Goal: Task Accomplishment & Management: Use online tool/utility

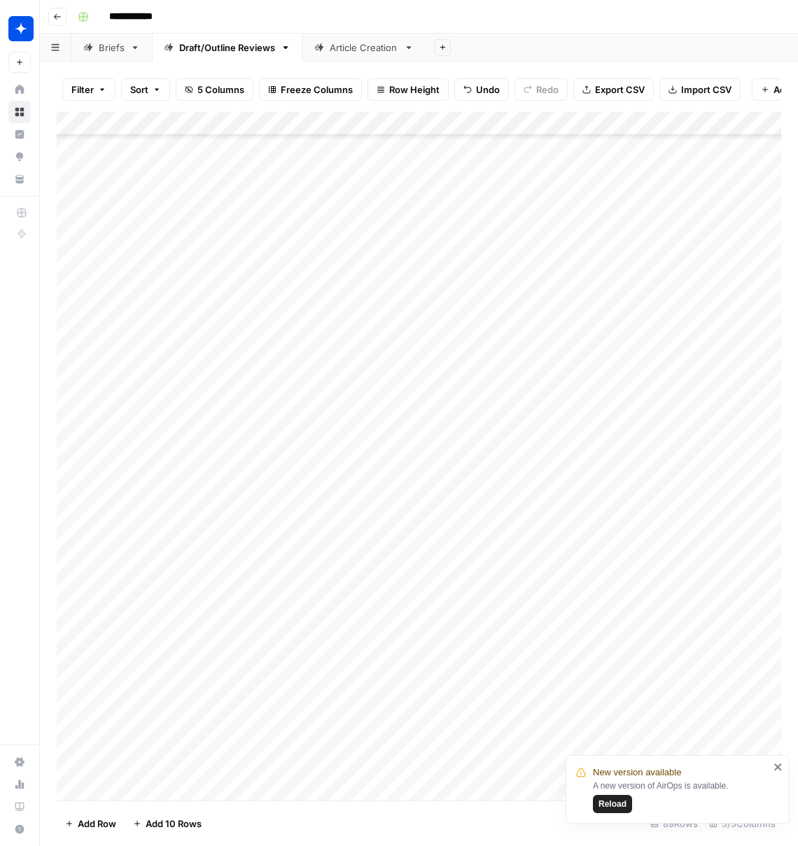
scroll to position [1475, 0]
click at [118, 790] on div "Add Column" at bounding box center [419, 456] width 724 height 688
click at [621, 799] on span "Reload" at bounding box center [612, 804] width 28 height 13
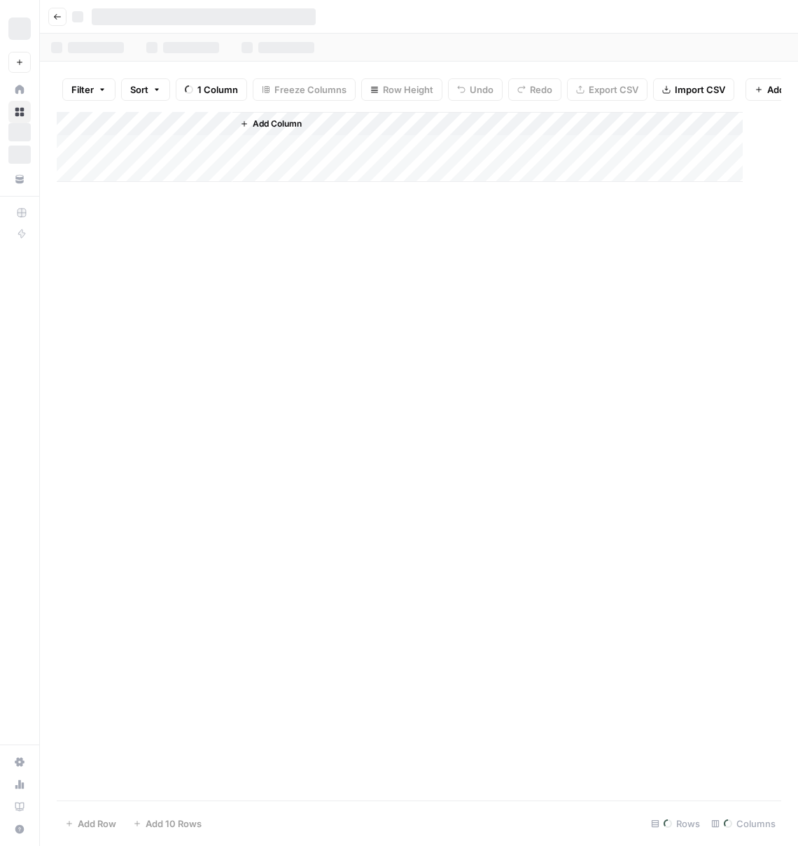
click at [619, 805] on footer "Add Row Add 10 Rows Rows Columns" at bounding box center [419, 822] width 724 height 45
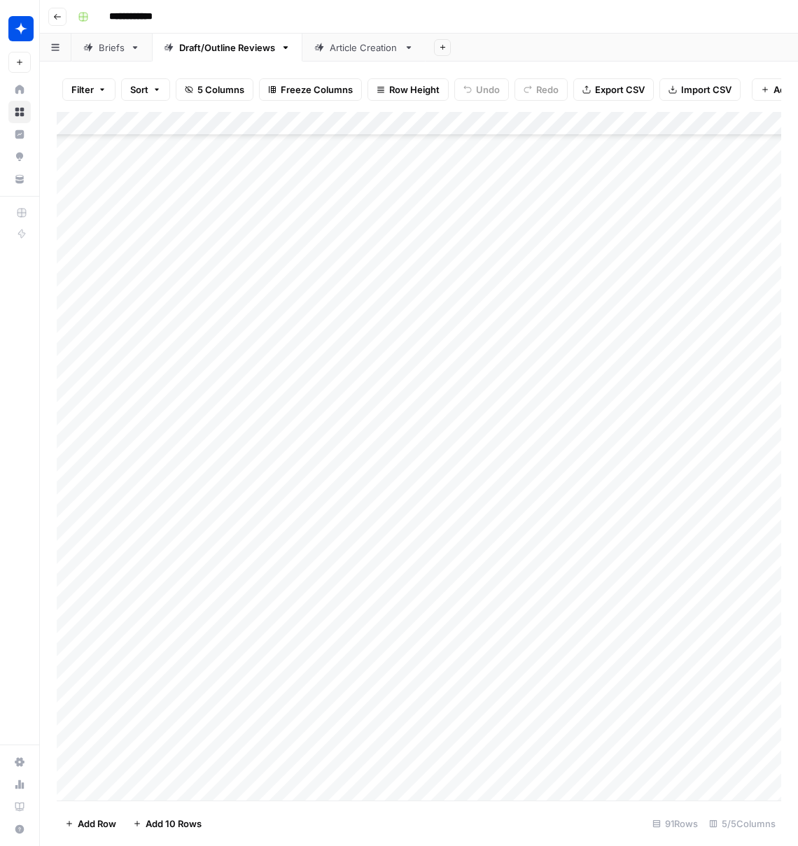
scroll to position [1522, 0]
click at [116, 786] on div "Add Column" at bounding box center [419, 456] width 724 height 688
click at [296, 712] on div "Add Column" at bounding box center [419, 456] width 724 height 688
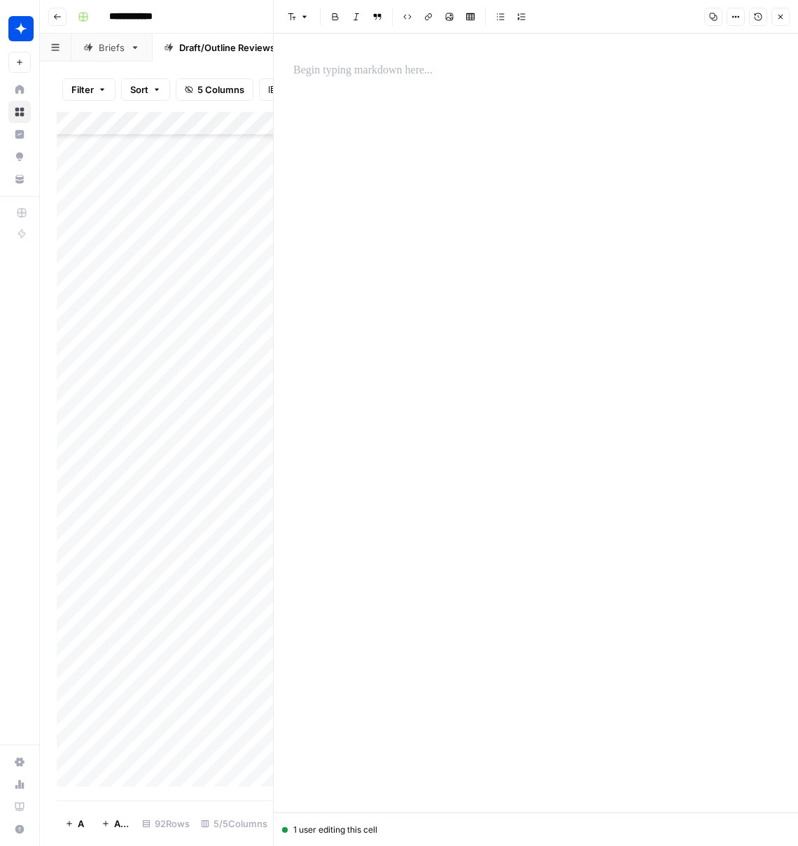
click at [418, 71] on p at bounding box center [535, 71] width 485 height 18
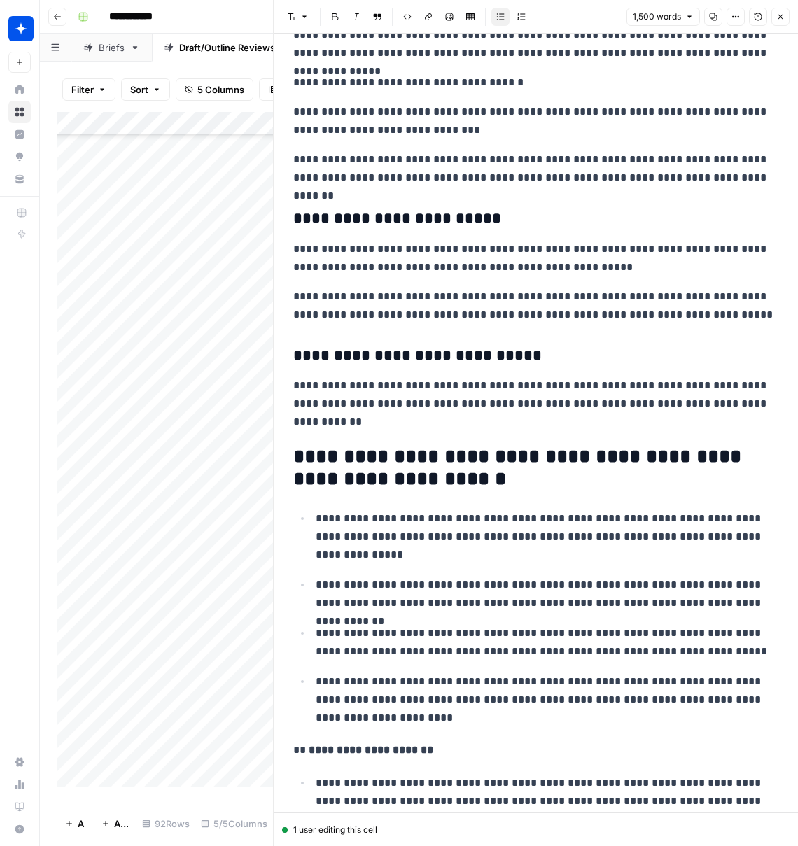
click at [779, 17] on icon "button" at bounding box center [780, 17] width 8 height 8
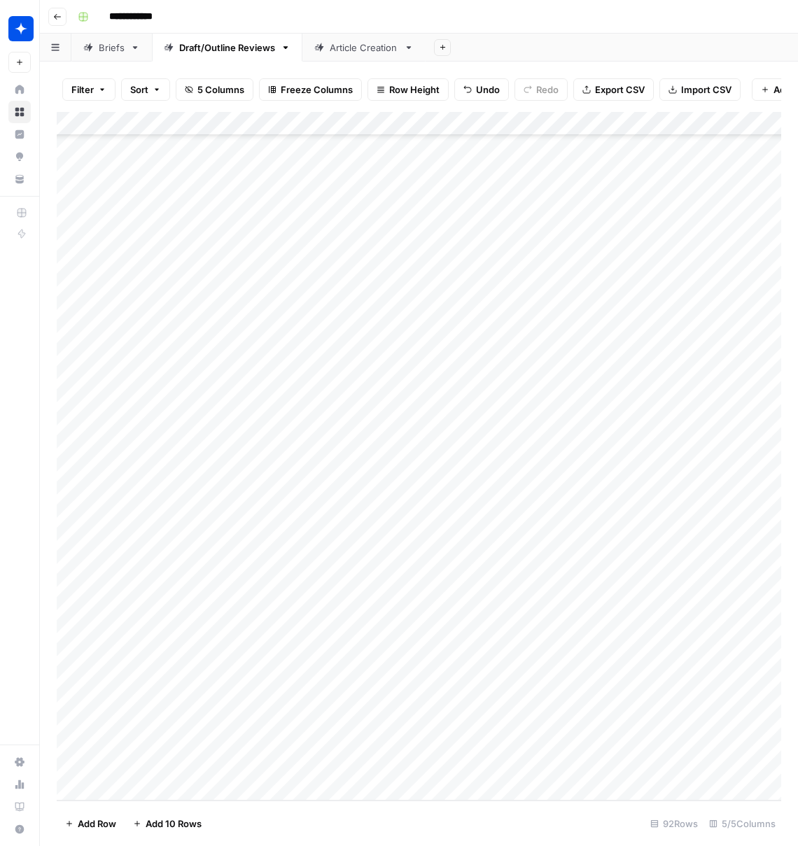
click at [365, 719] on div "Add Column" at bounding box center [419, 456] width 724 height 688
click at [345, 719] on div "Add Column" at bounding box center [419, 456] width 724 height 688
click at [355, 800] on button "Outline" at bounding box center [348, 796] width 42 height 17
click at [494, 716] on div "Add Column" at bounding box center [419, 456] width 724 height 688
click at [547, 718] on div "Add Column" at bounding box center [419, 456] width 724 height 688
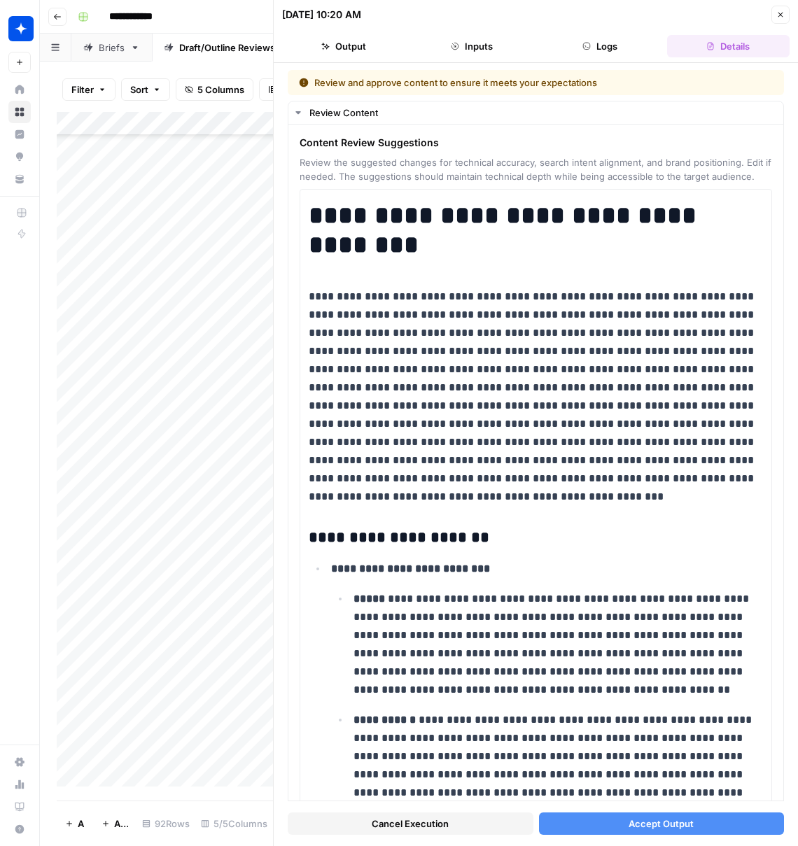
drag, startPoint x: 596, startPoint y: 828, endPoint x: 89, endPoint y: 723, distance: 518.0
click at [595, 828] on button "Accept Output" at bounding box center [662, 823] width 246 height 22
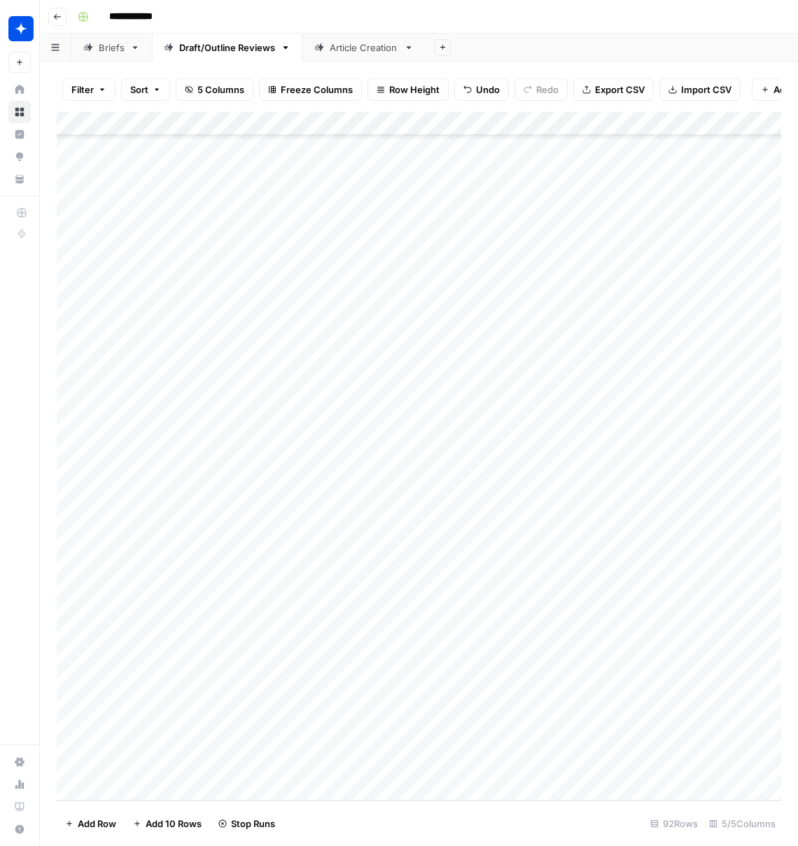
scroll to position [1545, 0]
click at [726, 717] on div "Add Column" at bounding box center [419, 456] width 724 height 688
drag, startPoint x: 668, startPoint y: 753, endPoint x: 669, endPoint y: 746, distance: 7.0
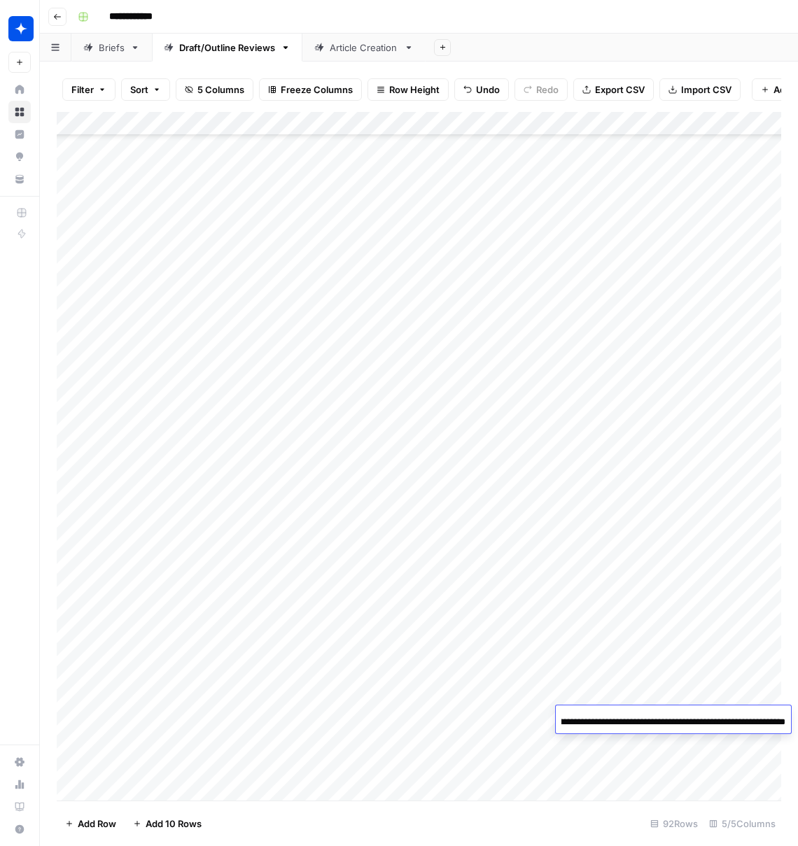
click at [667, 751] on div "Add Column" at bounding box center [419, 456] width 724 height 688
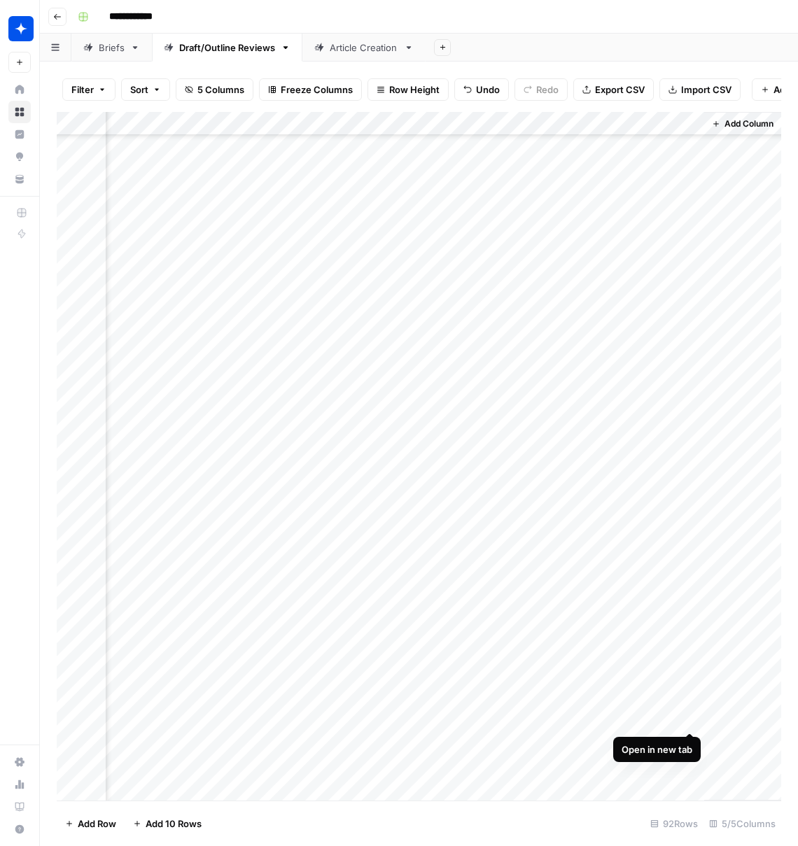
click at [686, 716] on div "Add Column" at bounding box center [419, 456] width 724 height 688
click at [290, 742] on div "Add Column" at bounding box center [419, 456] width 724 height 688
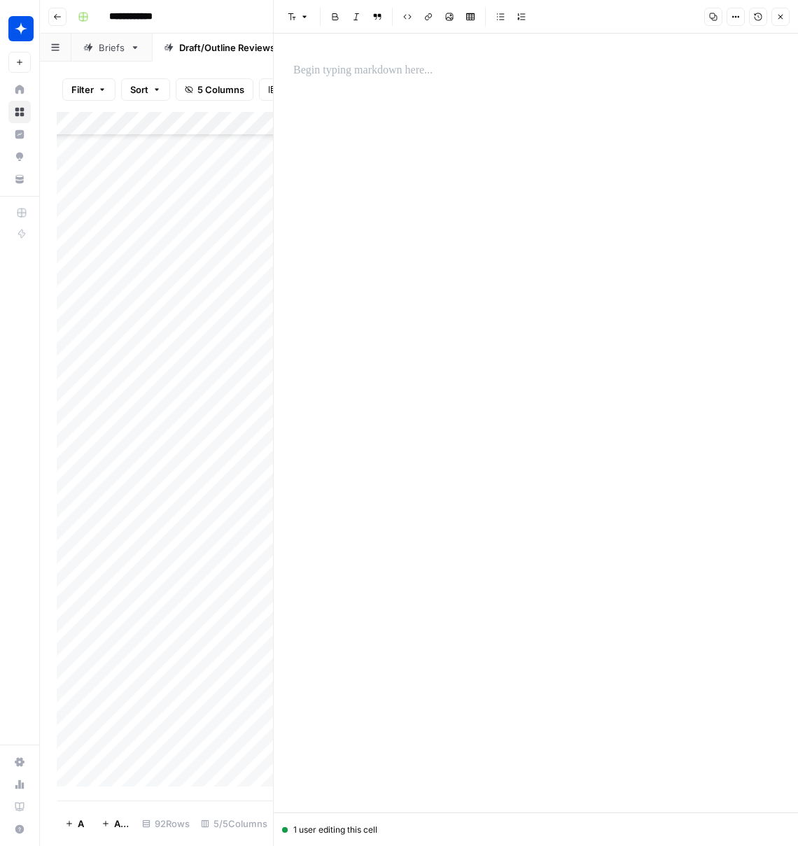
click at [339, 72] on p at bounding box center [535, 71] width 485 height 18
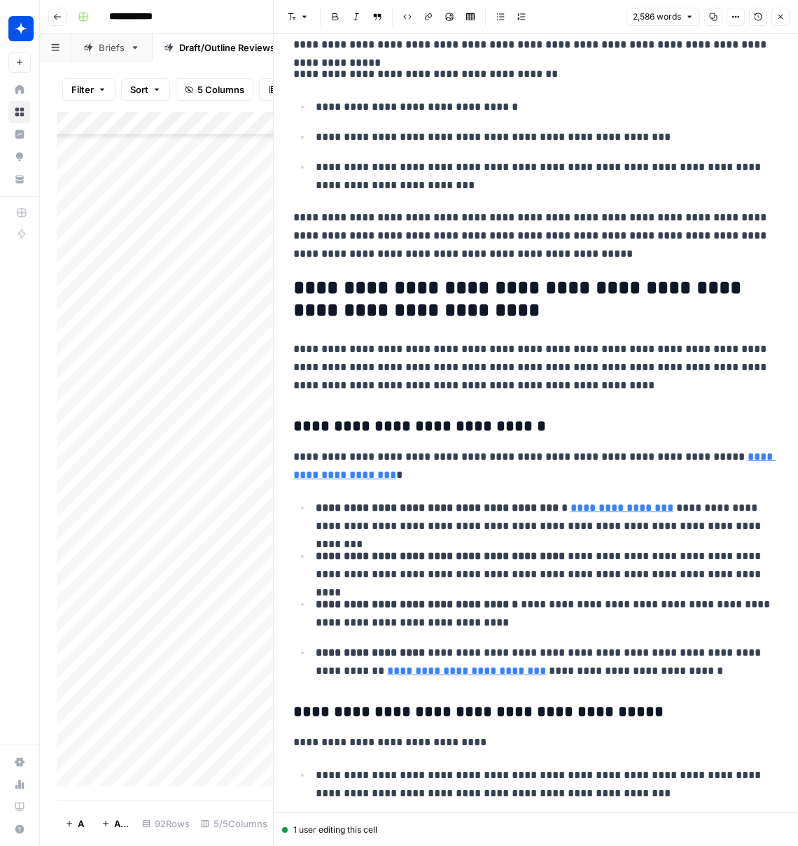
scroll to position [485, 0]
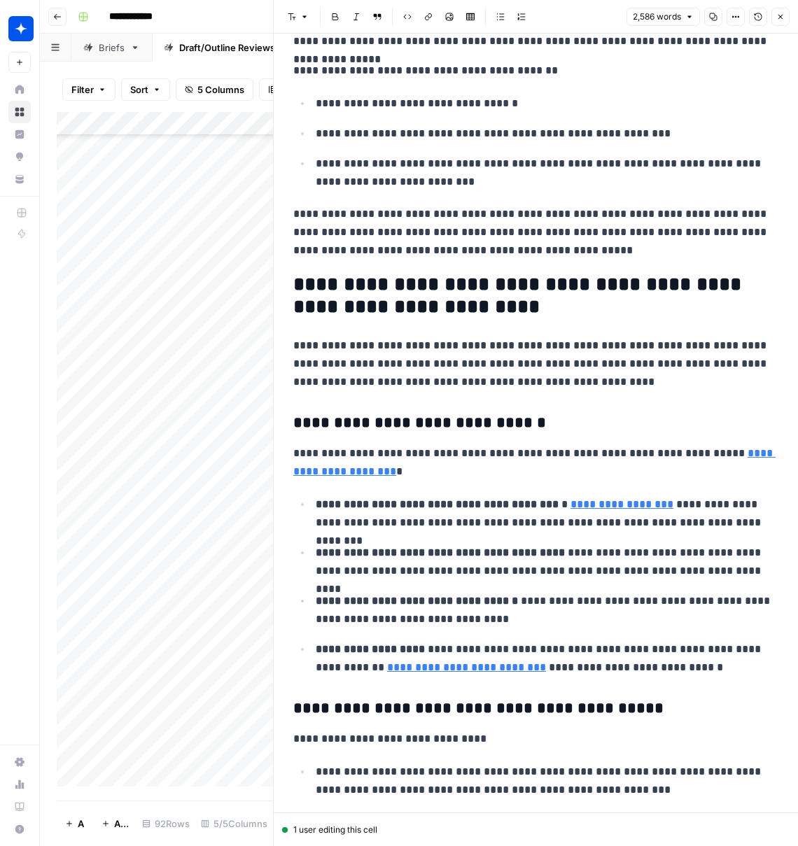
click at [776, 19] on icon "button" at bounding box center [780, 17] width 8 height 8
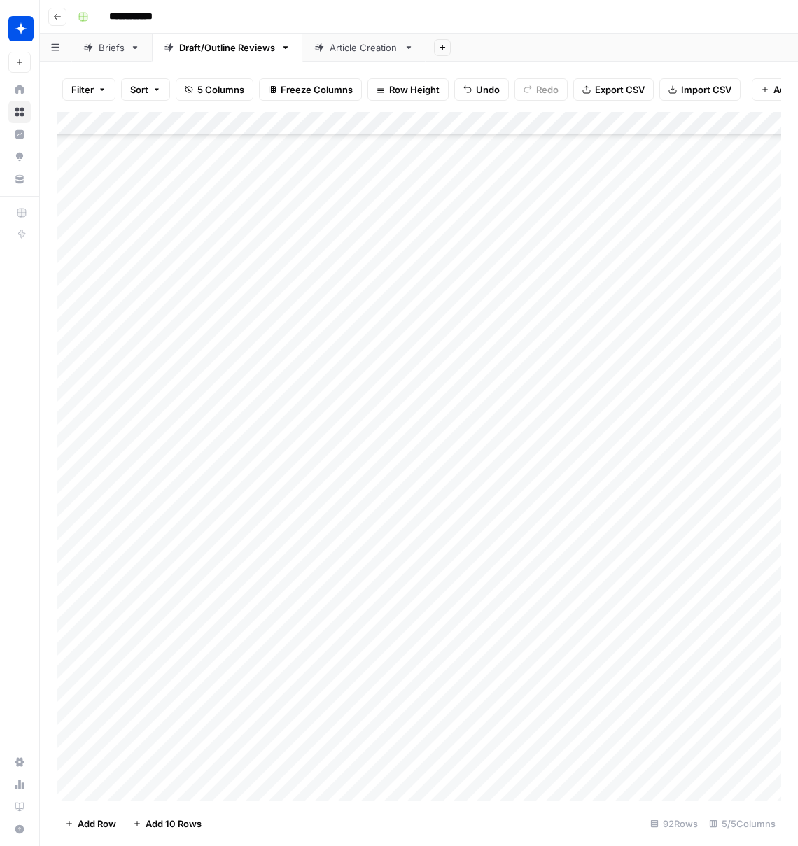
click at [344, 746] on div "Add Column" at bounding box center [419, 456] width 724 height 688
click at [350, 741] on div "Add Column" at bounding box center [419, 456] width 724 height 688
click at [351, 798] on button "Draft" at bounding box center [343, 796] width 32 height 17
click at [492, 740] on div "Add Column" at bounding box center [419, 456] width 724 height 688
